Goal: Information Seeking & Learning: Check status

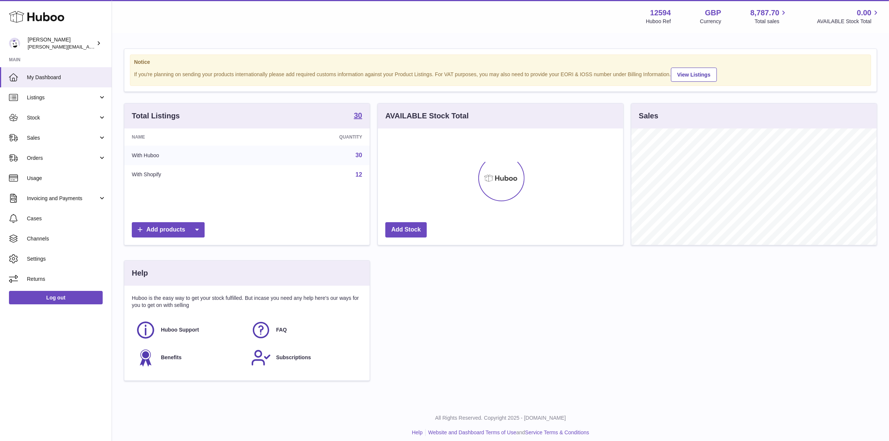
scroll to position [116, 245]
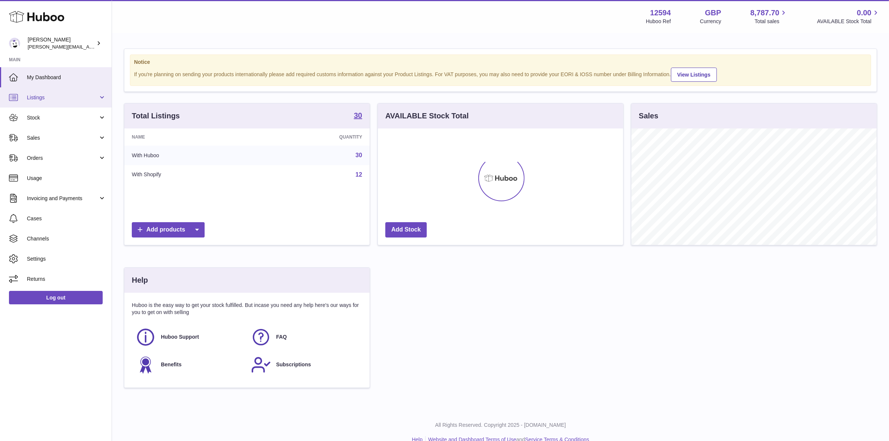
click at [59, 96] on span "Listings" at bounding box center [62, 97] width 71 height 7
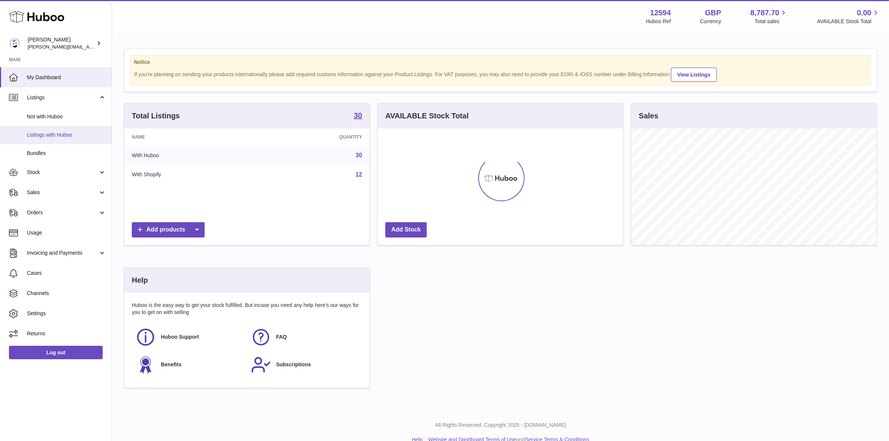
click at [40, 137] on span "Listings with Huboo" at bounding box center [66, 134] width 79 height 7
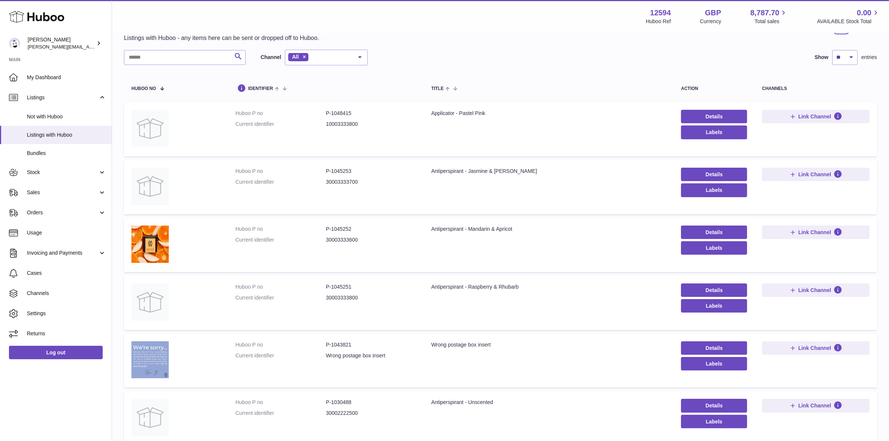
scroll to position [47, 0]
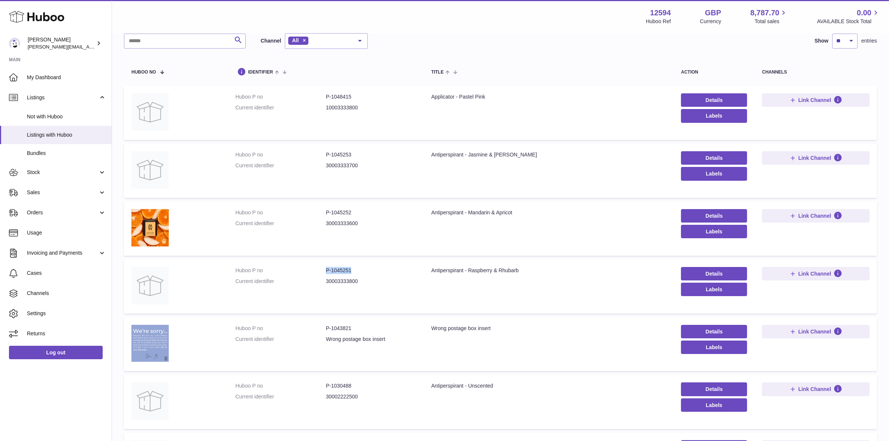
drag, startPoint x: 353, startPoint y: 271, endPoint x: 325, endPoint y: 272, distance: 28.0
click at [325, 272] on dl "Huboo P no P-1045251 Current identifier 30003333800" at bounding box center [325, 278] width 181 height 22
copy dl "P-1045251"
drag, startPoint x: 363, startPoint y: 269, endPoint x: 355, endPoint y: 269, distance: 8.2
click at [363, 269] on dd "P-1045251" at bounding box center [371, 270] width 90 height 7
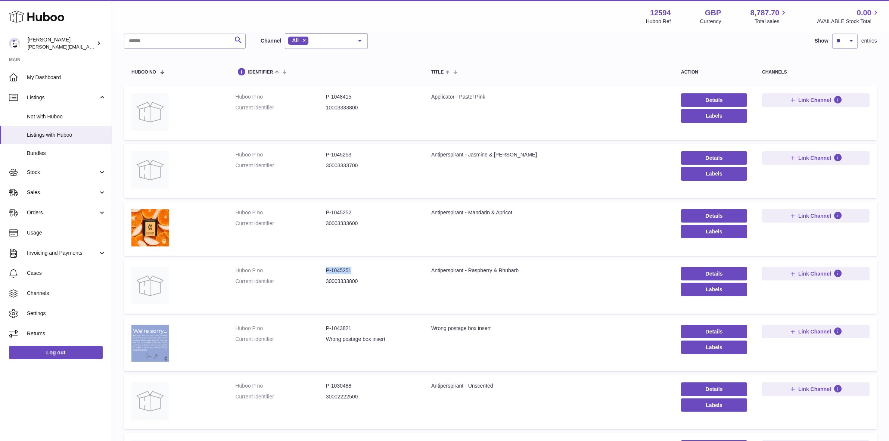
click at [353, 269] on dd "P-1045251" at bounding box center [371, 270] width 90 height 7
drag, startPoint x: 350, startPoint y: 271, endPoint x: 325, endPoint y: 272, distance: 25.4
click at [325, 272] on dl "Huboo P no P-1045251 Current identifier 30003333800" at bounding box center [325, 278] width 181 height 22
copy dl "P-1045251"
drag, startPoint x: 518, startPoint y: 269, endPoint x: 432, endPoint y: 264, distance: 86.3
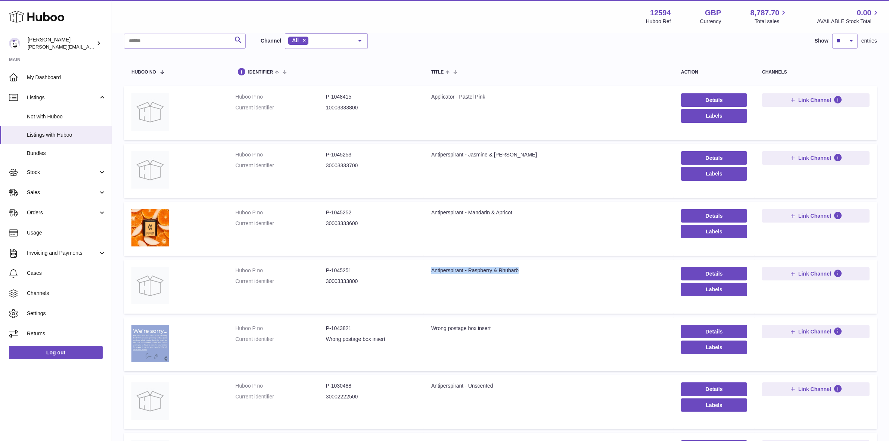
click at [432, 264] on td "Title Antiperspirant - Raspberry & Rhubarb" at bounding box center [549, 286] width 250 height 54
copy div "Antiperspirant - Raspberry & Rhubarb"
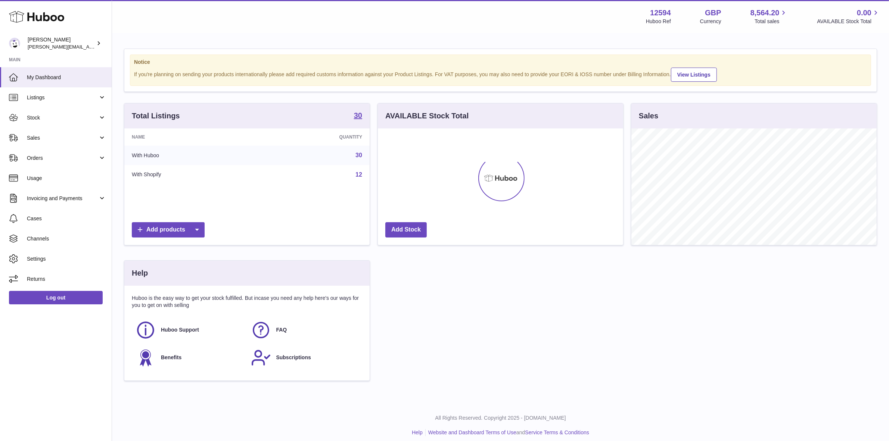
scroll to position [116, 245]
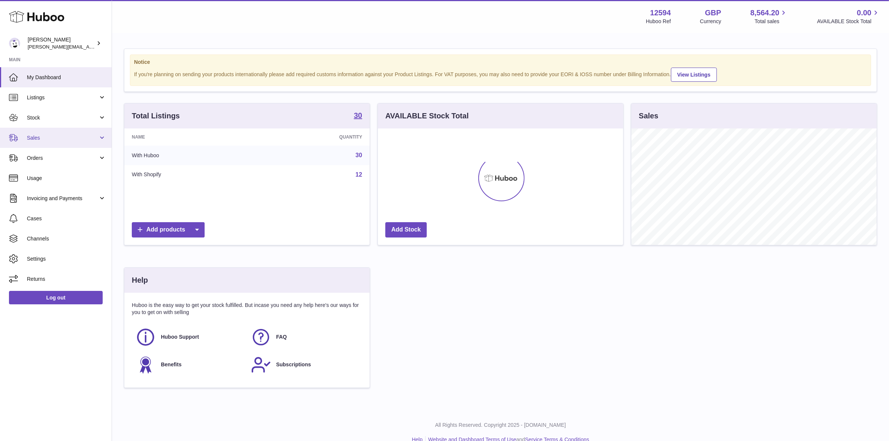
click at [52, 137] on span "Sales" at bounding box center [62, 137] width 71 height 7
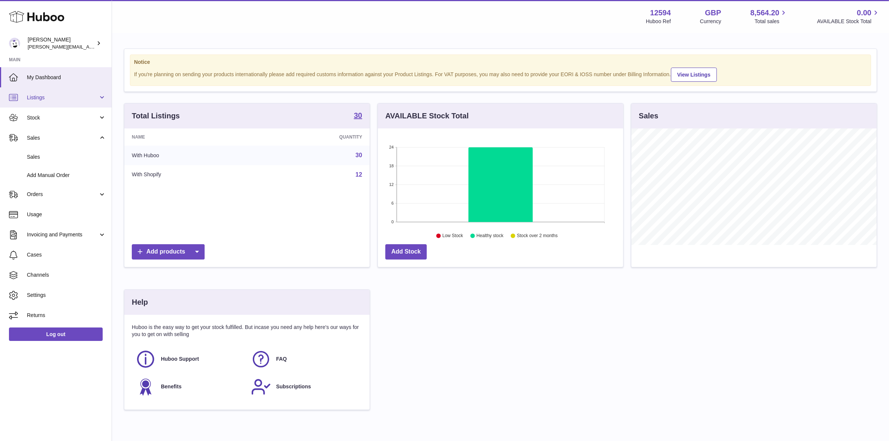
click at [36, 98] on span "Listings" at bounding box center [62, 97] width 71 height 7
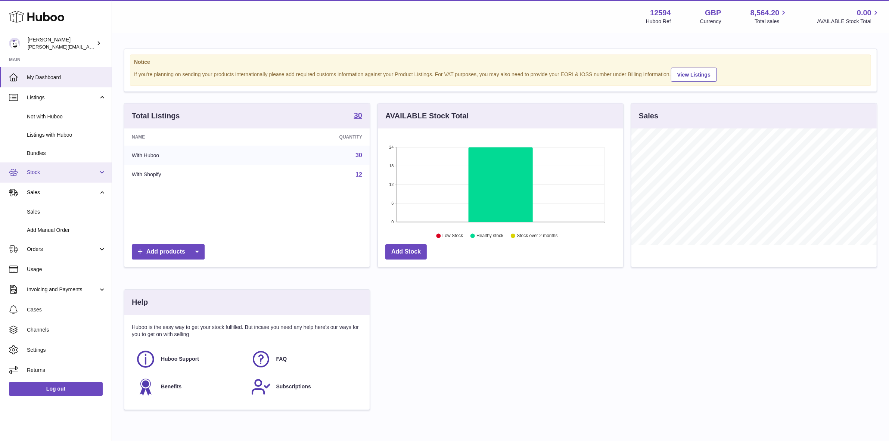
click at [36, 171] on span "Stock" at bounding box center [62, 172] width 71 height 7
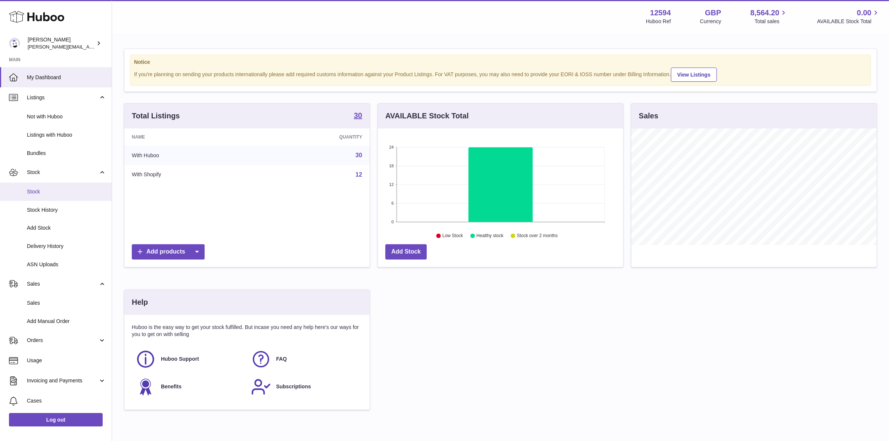
click at [38, 188] on span "Stock" at bounding box center [66, 191] width 79 height 7
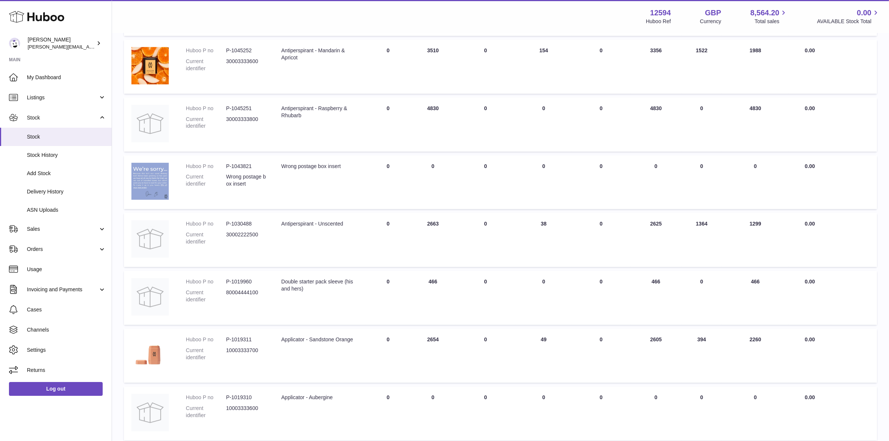
scroll to position [85, 0]
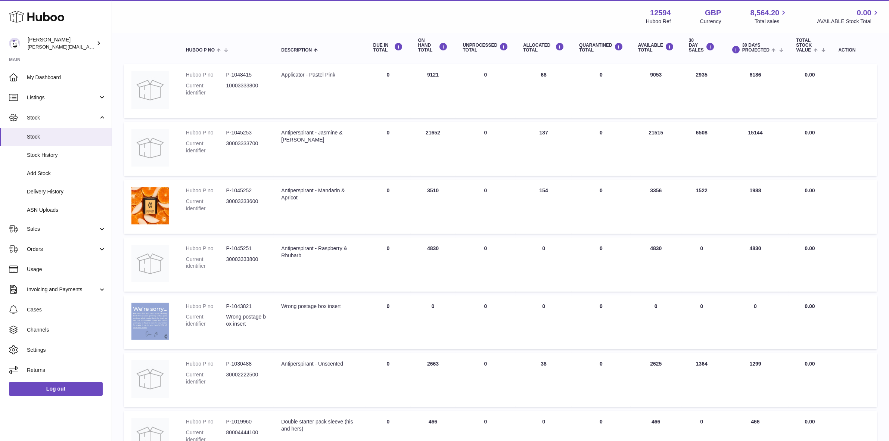
drag, startPoint x: 658, startPoint y: 374, endPoint x: 799, endPoint y: 370, distance: 141.1
click at [799, 370] on tr "Huboo P no P-1030488 Current identifier 30002222500 Description Antiperspirant …" at bounding box center [500, 380] width 753 height 54
click at [756, 385] on td "30 DAYS PROJECTED 1299" at bounding box center [755, 380] width 67 height 54
click at [682, 374] on td "30 DAY SALES 1364" at bounding box center [701, 380] width 41 height 54
drag, startPoint x: 641, startPoint y: 368, endPoint x: 779, endPoint y: 364, distance: 137.7
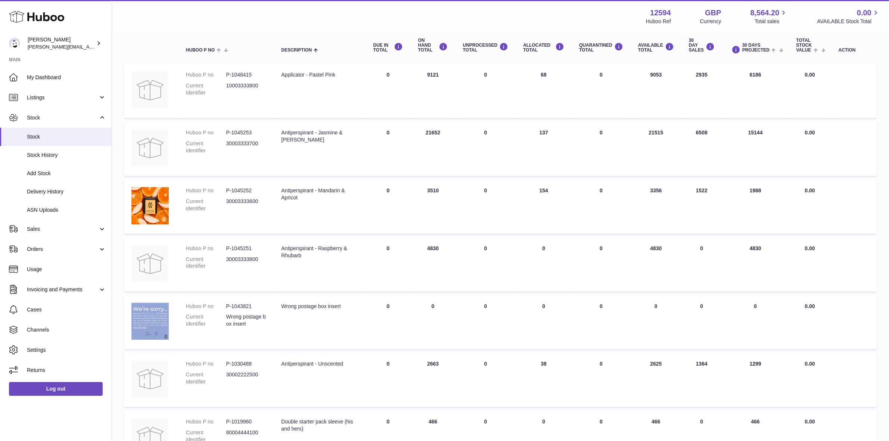
click at [779, 364] on tr "Huboo P no P-1030488 Current identifier 30002222500 Description Antiperspirant …" at bounding box center [500, 380] width 753 height 54
click at [769, 379] on td "30 DAYS PROJECTED 1299" at bounding box center [755, 380] width 67 height 54
drag, startPoint x: 780, startPoint y: 362, endPoint x: 627, endPoint y: 366, distance: 153.0
click at [627, 366] on tr "Huboo P no P-1030488 Current identifier 30002222500 Description Antiperspirant …" at bounding box center [500, 380] width 753 height 54
click at [780, 374] on td "30 DAYS PROJECTED 1299" at bounding box center [755, 380] width 67 height 54
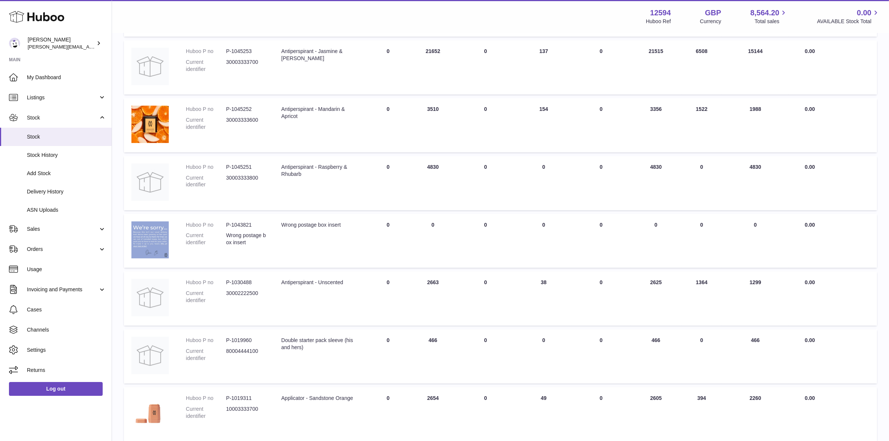
scroll to position [233, 0]
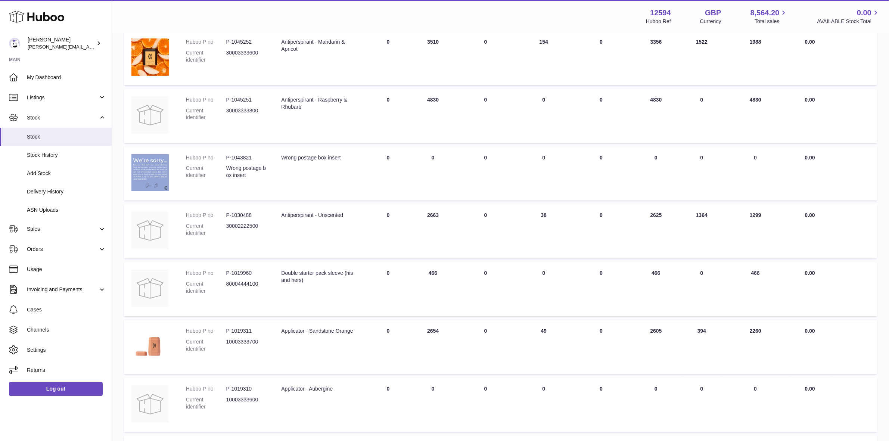
drag, startPoint x: 695, startPoint y: 216, endPoint x: 715, endPoint y: 216, distance: 20.2
click at [715, 216] on td "30 DAY SALES 1364" at bounding box center [701, 231] width 41 height 54
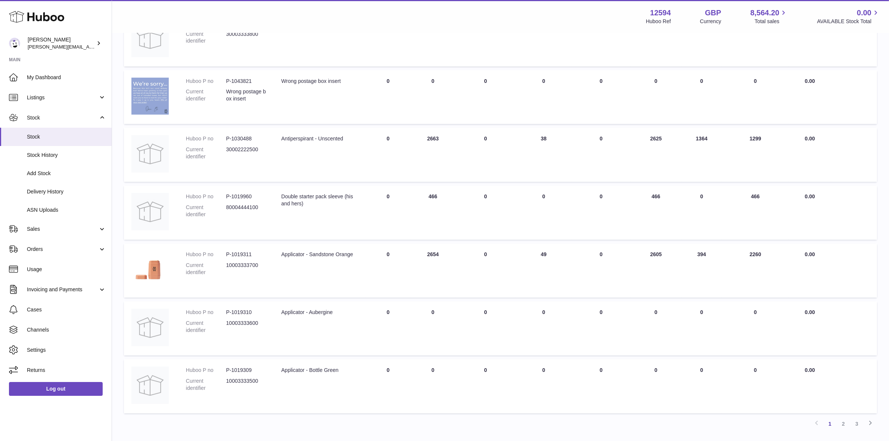
scroll to position [365, 0]
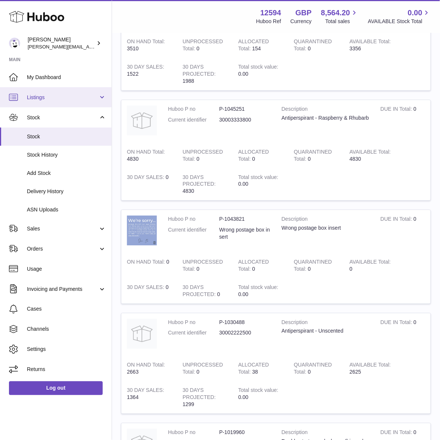
click at [41, 94] on span "Listings" at bounding box center [62, 97] width 71 height 7
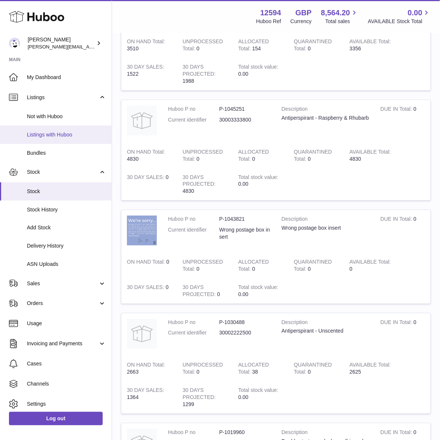
click at [46, 134] on span "Listings with Huboo" at bounding box center [66, 134] width 79 height 7
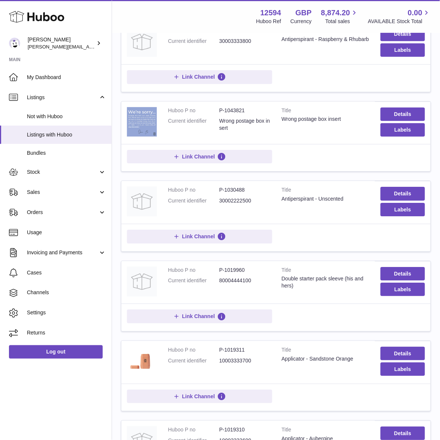
scroll to position [420, 0]
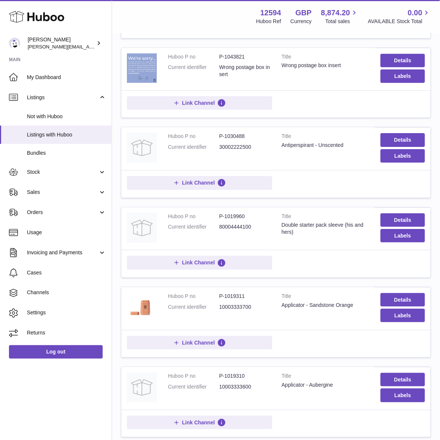
click at [256, 154] on dl "Huboo P no P-1030488 Current identifier 30002222500" at bounding box center [219, 144] width 102 height 22
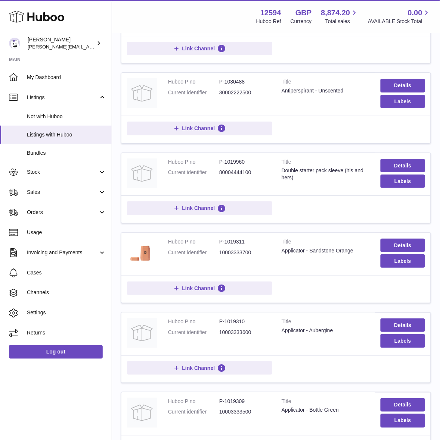
scroll to position [588, 0]
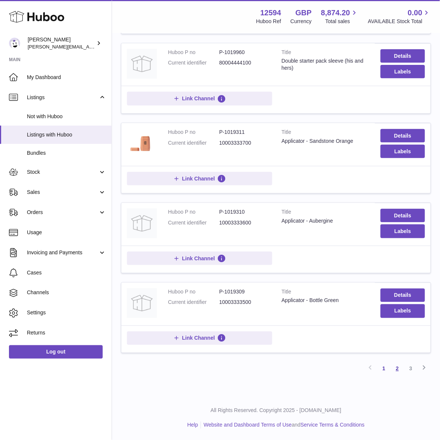
click at [396, 369] on link "2" at bounding box center [396, 368] width 13 height 13
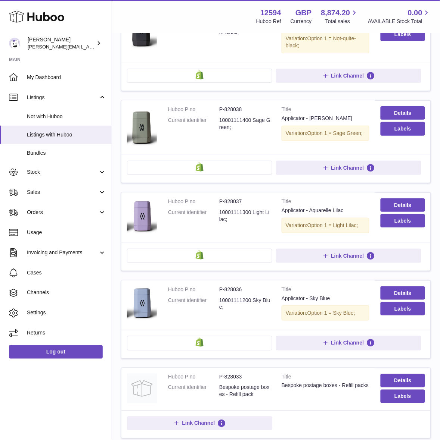
scroll to position [547, 0]
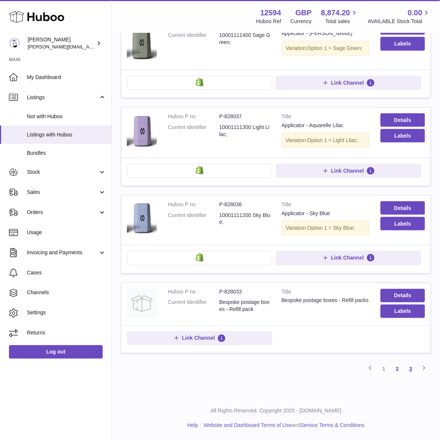
click at [407, 368] on link "3" at bounding box center [410, 369] width 13 height 13
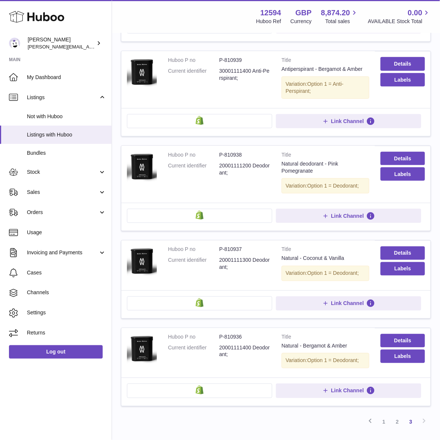
scroll to position [695, 0]
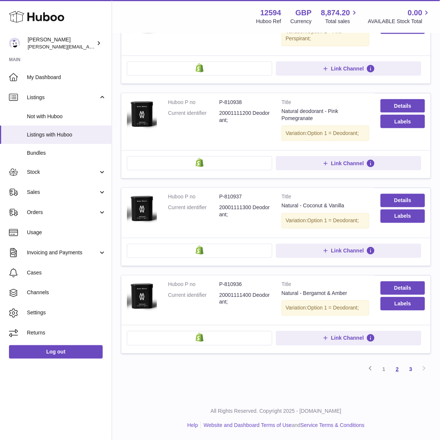
drag, startPoint x: 397, startPoint y: 368, endPoint x: 366, endPoint y: 346, distance: 38.3
click at [397, 368] on link "2" at bounding box center [396, 369] width 13 height 13
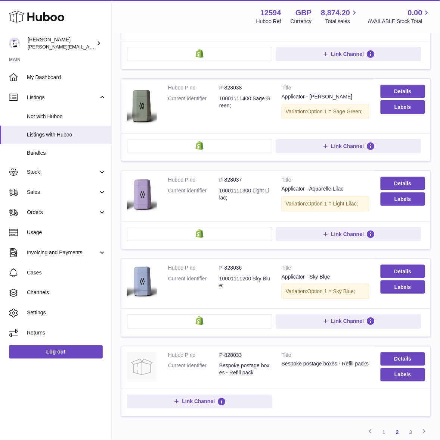
scroll to position [636, 0]
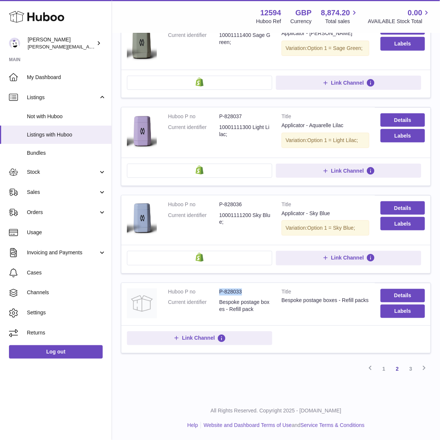
drag, startPoint x: 238, startPoint y: 293, endPoint x: 221, endPoint y: 295, distance: 17.3
click at [221, 295] on dd "P-828033" at bounding box center [244, 292] width 51 height 7
copy dd "P-828033"
click at [298, 306] on td "Title Bespoke postage boxes - Refill packs" at bounding box center [325, 304] width 99 height 43
drag, startPoint x: 343, startPoint y: 299, endPoint x: 368, endPoint y: 299, distance: 25.4
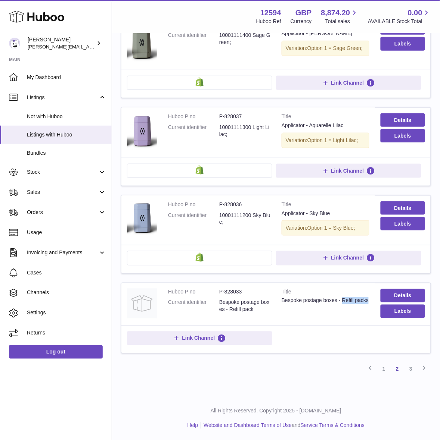
click at [368, 299] on div "Bespoke postage boxes - Refill packs" at bounding box center [325, 300] width 88 height 7
copy div "Refill packs"
click at [305, 334] on div "Link Channel" at bounding box center [276, 340] width 298 height 16
drag, startPoint x: 218, startPoint y: 290, endPoint x: 243, endPoint y: 288, distance: 24.4
click at [243, 289] on dl "Huboo P no P-828033 Current identifier Bespoke postage boxes - Refill pack" at bounding box center [219, 303] width 102 height 29
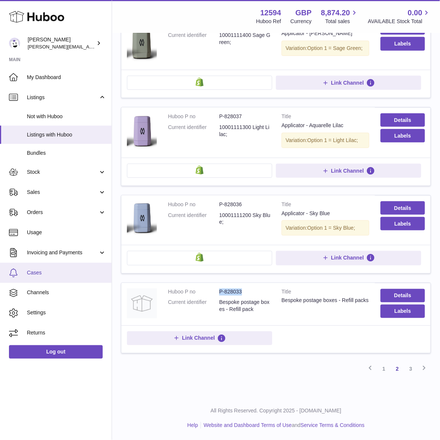
copy dl "P-828033"
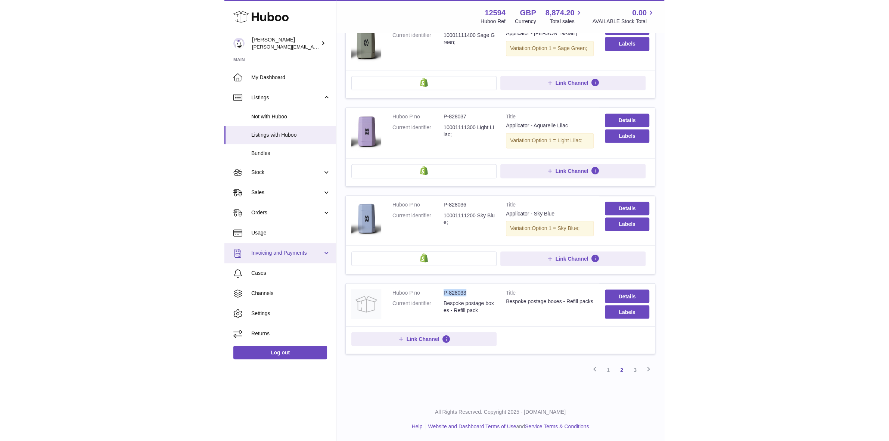
scroll to position [389, 0]
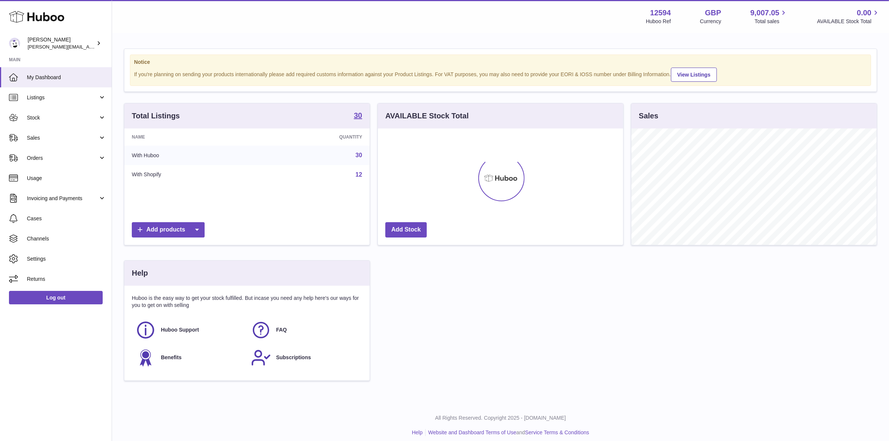
scroll to position [116, 245]
